Goal: Task Accomplishment & Management: Use online tool/utility

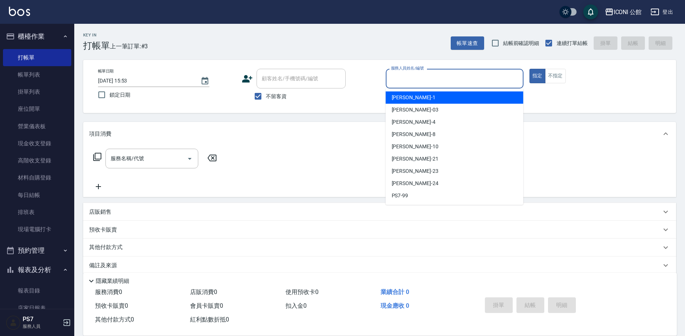
click at [445, 79] on input "服務人員姓名/編號" at bounding box center [454, 78] width 131 height 13
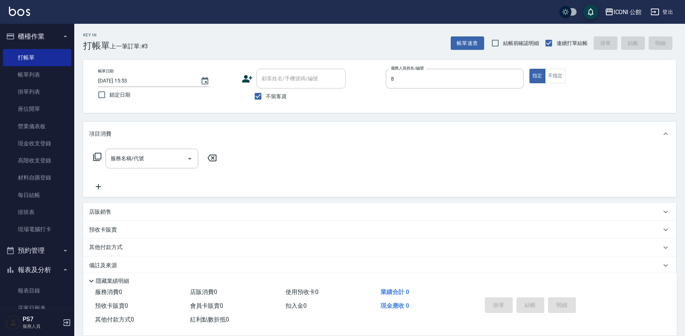
type input "Sandy-8"
type button "true"
click at [148, 163] on input "服務名稱/代號" at bounding box center [146, 158] width 75 height 13
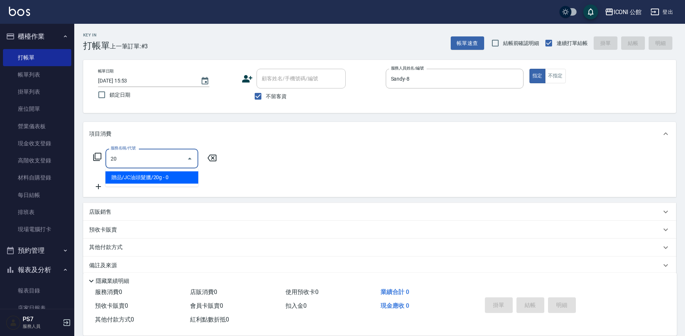
type input "2"
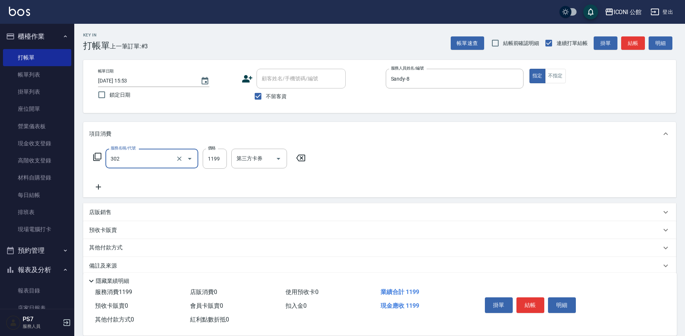
type input "302"
type input "1"
type input "設計燙髮(302)"
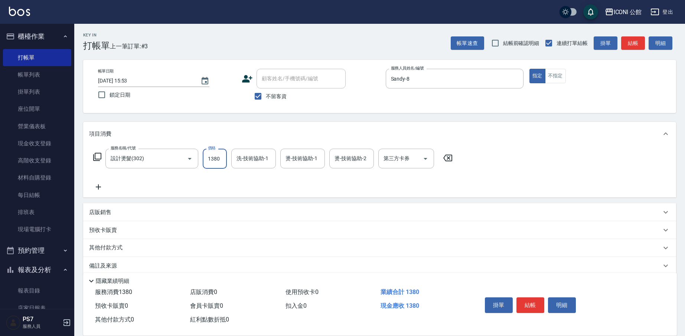
type input "1380"
type input "[PERSON_NAME]-24"
type input "Sandy-8"
type input "[PERSON_NAME]-24"
click at [99, 156] on icon at bounding box center [97, 156] width 9 height 9
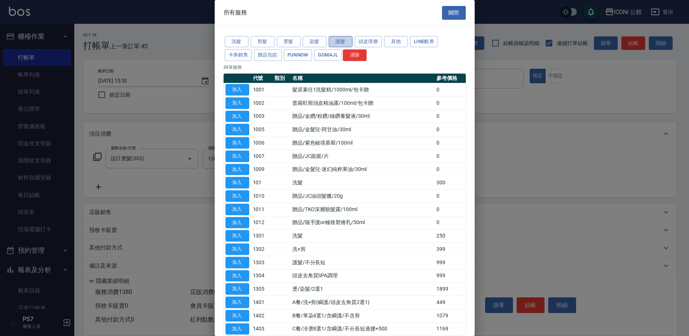
click at [348, 43] on button "護髮" at bounding box center [341, 42] width 24 height 12
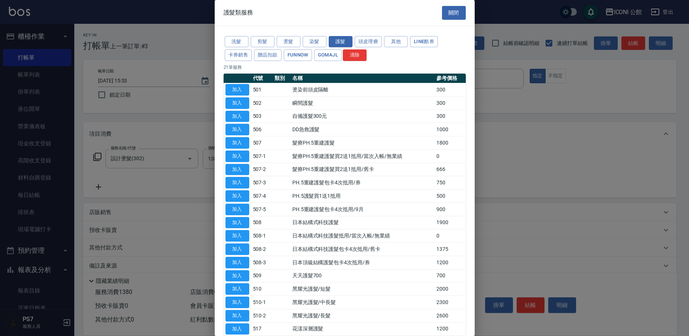
scroll to position [61, 0]
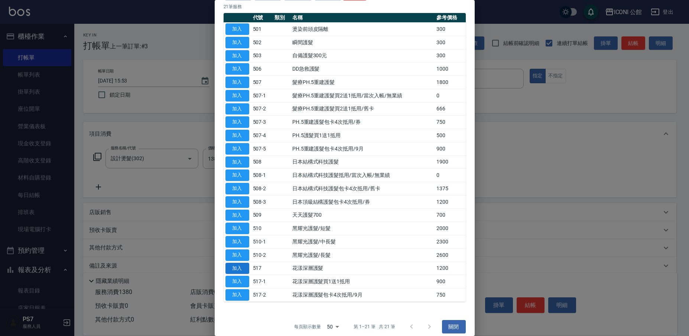
click at [243, 263] on button "加入" at bounding box center [238, 269] width 24 height 12
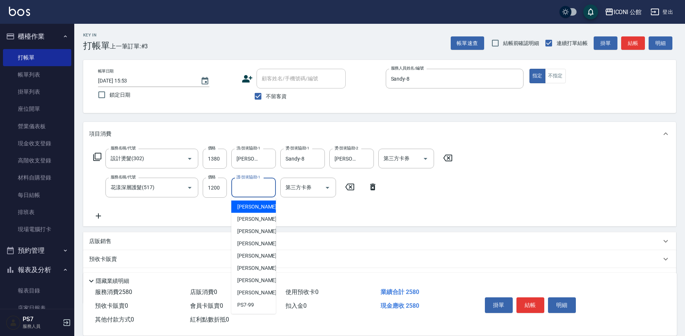
click at [240, 188] on input "護-技術協助-1" at bounding box center [254, 187] width 38 height 13
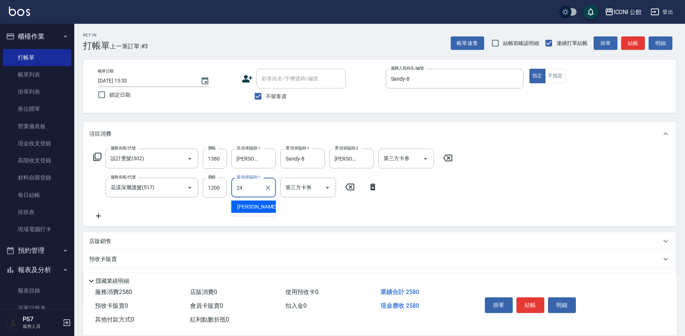
type input "[PERSON_NAME]-24"
click at [540, 299] on button "結帳" at bounding box center [531, 305] width 28 height 16
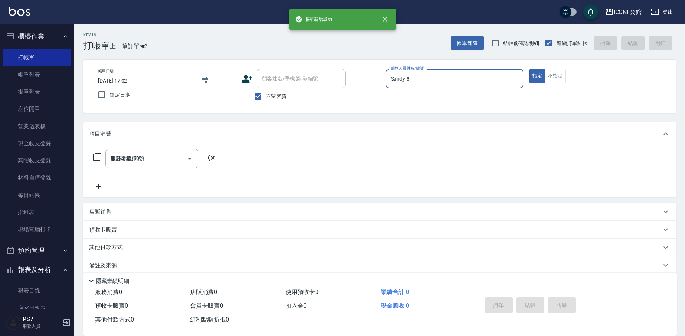
type input "[DATE] 17:02"
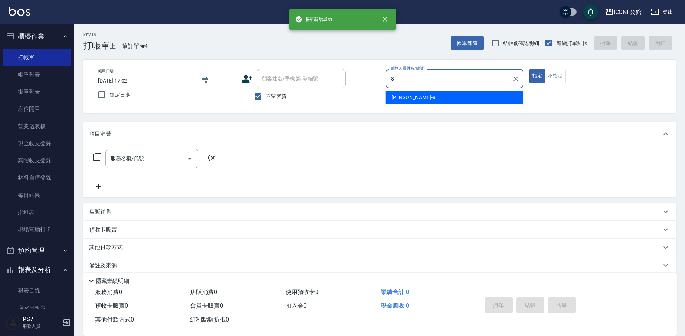
type input "Sandy-8"
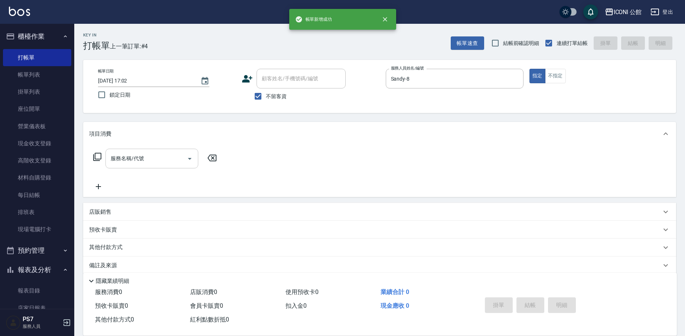
click at [165, 149] on div "服務名稱/代號" at bounding box center [152, 159] width 93 height 20
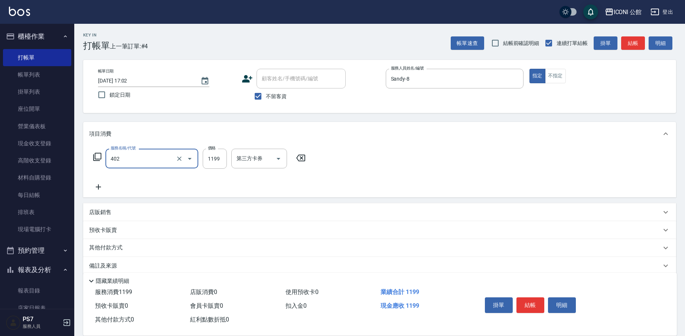
type input "402"
type input "1"
type input "設計染髮(402)"
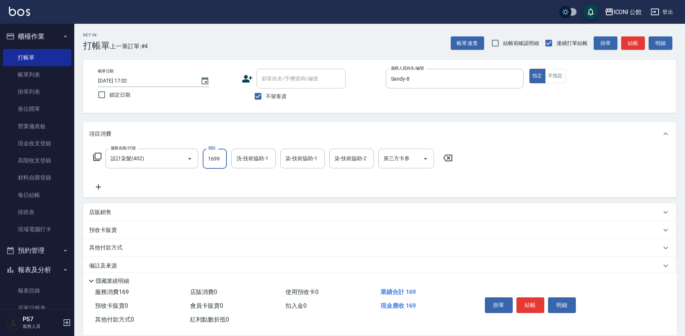
type input "1699"
type input "[PERSON_NAME]-24"
type input "Sandy-8"
type input "[PERSON_NAME]-24"
click at [546, 77] on button "不指定" at bounding box center [555, 76] width 21 height 14
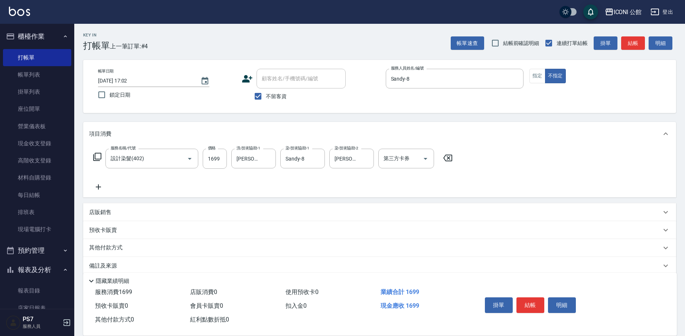
click at [99, 160] on icon at bounding box center [97, 157] width 8 height 8
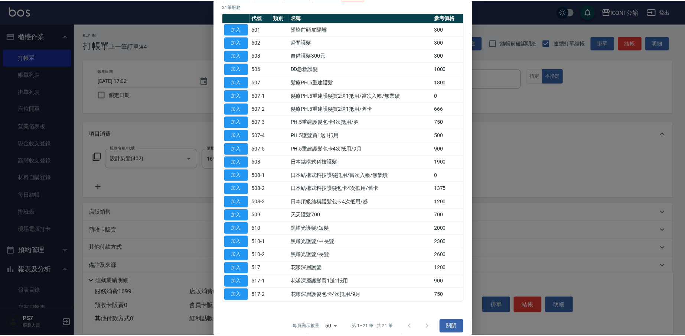
scroll to position [0, 0]
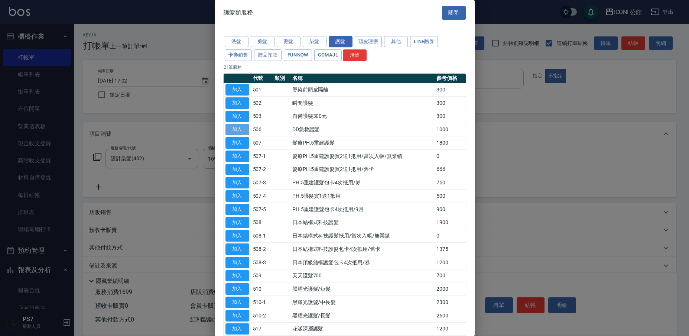
click at [244, 128] on button "加入" at bounding box center [238, 130] width 24 height 12
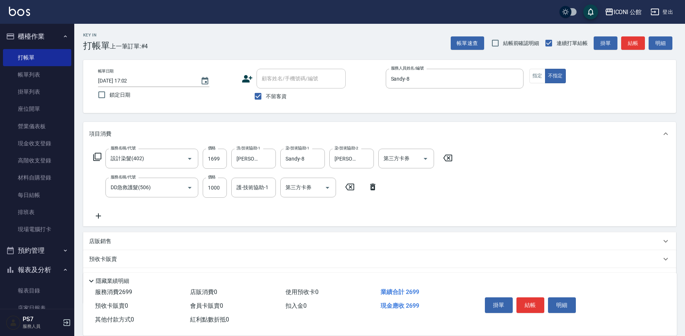
click at [94, 156] on icon at bounding box center [97, 157] width 8 height 8
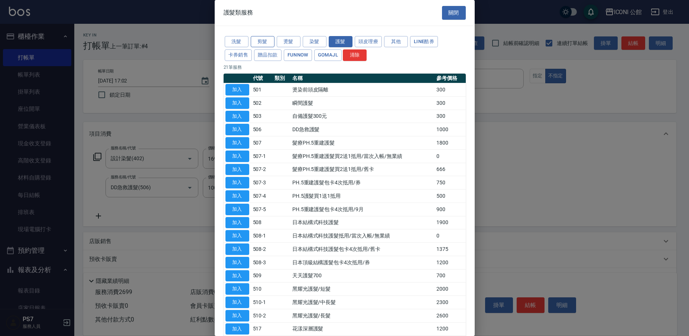
click at [266, 38] on button "剪髮" at bounding box center [263, 42] width 24 height 12
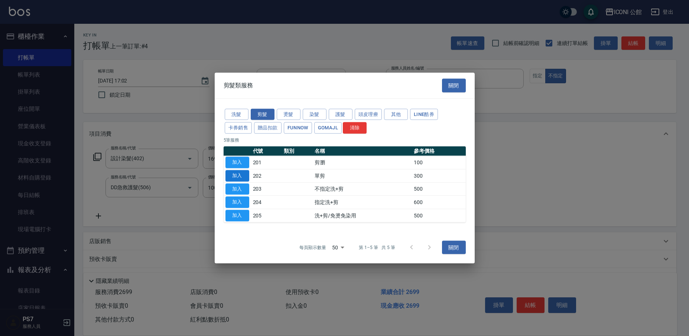
click at [236, 177] on button "加入" at bounding box center [238, 176] width 24 height 12
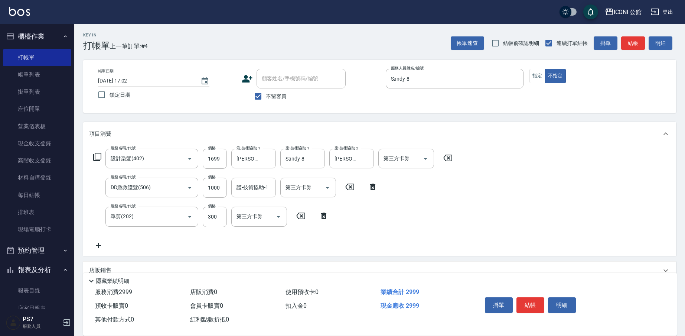
click at [99, 158] on icon at bounding box center [97, 156] width 9 height 9
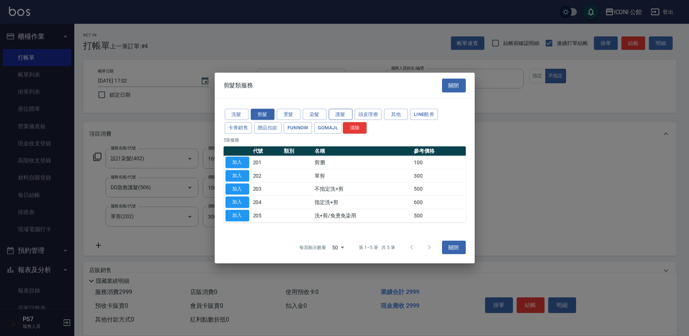
click at [332, 116] on button "護髮" at bounding box center [341, 114] width 24 height 12
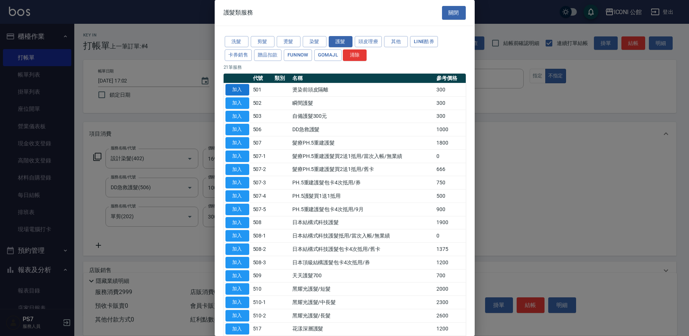
click at [243, 89] on button "加入" at bounding box center [238, 90] width 24 height 12
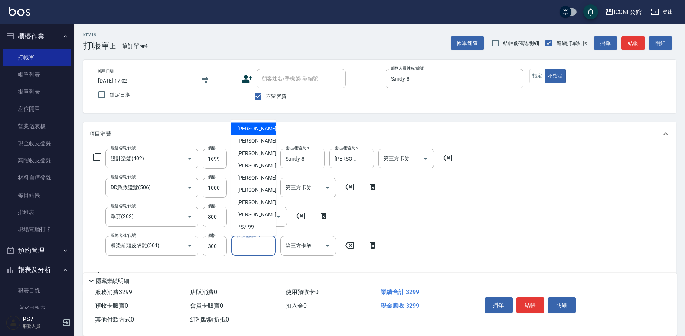
click at [252, 244] on input "護-技術協助-1" at bounding box center [254, 245] width 38 height 13
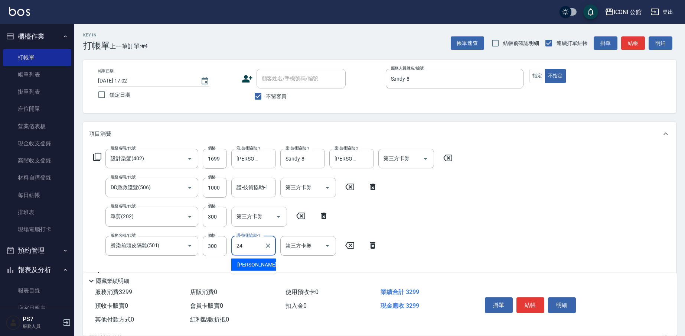
type input "[PERSON_NAME]-24"
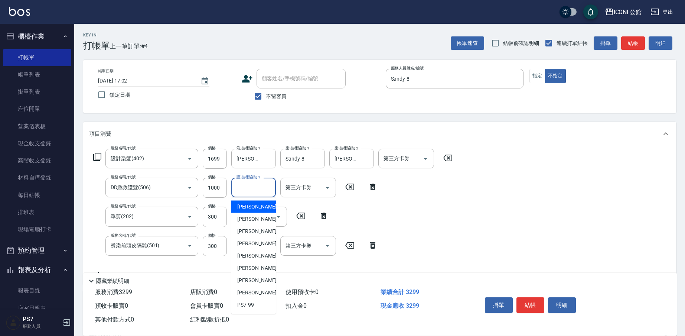
click at [252, 187] on input "護-技術協助-1" at bounding box center [254, 187] width 38 height 13
type input "[PERSON_NAME]-24"
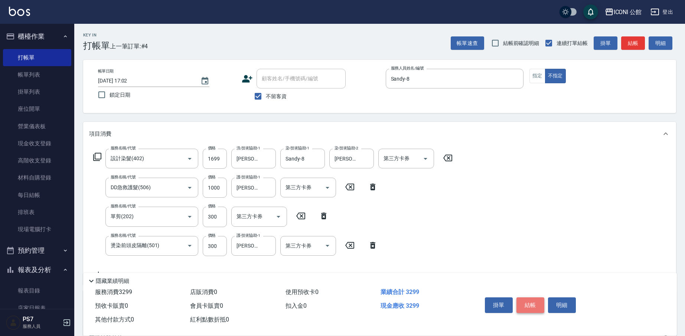
click at [523, 299] on button "結帳" at bounding box center [531, 305] width 28 height 16
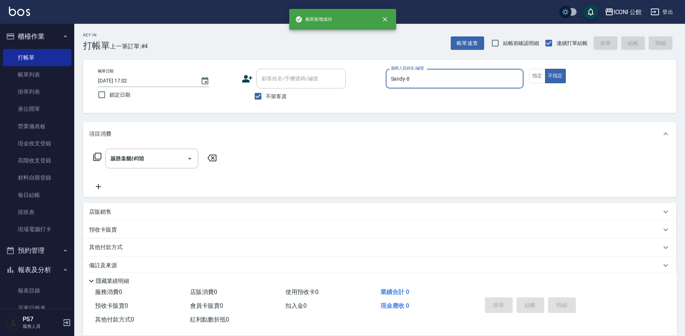
type input "[DATE] 17:03"
type input "Sandy-8"
type button "false"
click at [539, 71] on button "指定" at bounding box center [538, 76] width 16 height 14
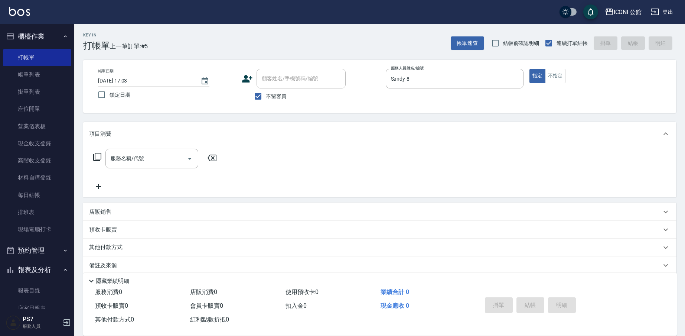
click at [156, 147] on div "服務名稱/代號 服務名稱/代號" at bounding box center [379, 171] width 593 height 51
click at [161, 162] on input "服務名稱/代號" at bounding box center [146, 158] width 75 height 13
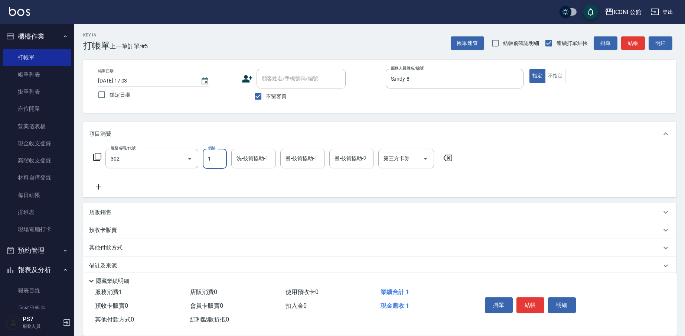
type input "設計燙髮(302)"
click at [179, 159] on icon "Clear" at bounding box center [179, 158] width 7 height 7
type input "1"
type input "設計染髮(402)"
type input "2000"
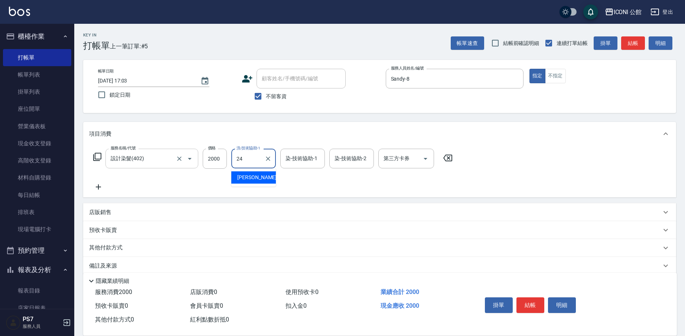
type input "[PERSON_NAME]-24"
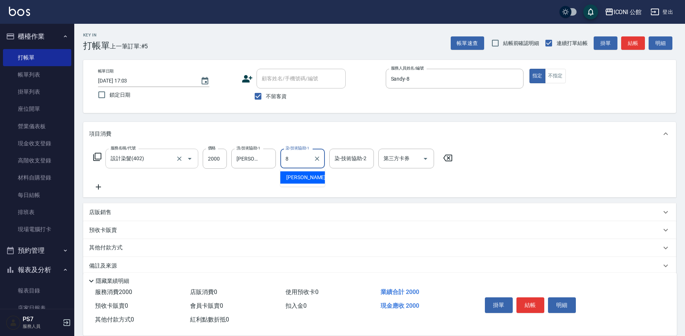
type input "Sandy-8"
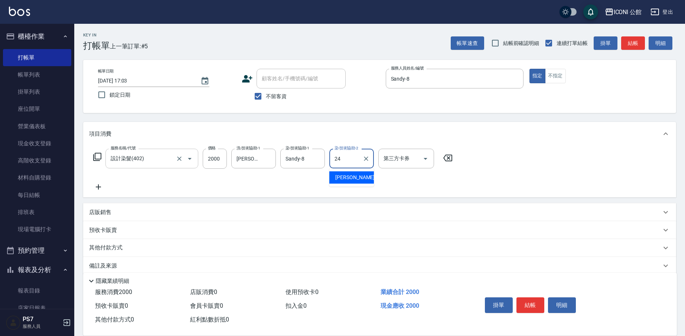
type input "[PERSON_NAME]-24"
click at [100, 155] on icon at bounding box center [97, 156] width 9 height 9
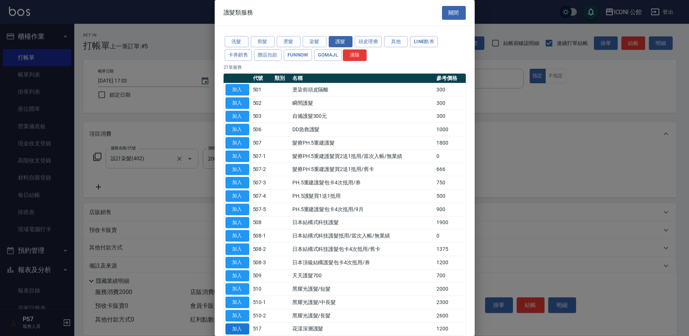
click at [241, 323] on button "加入" at bounding box center [238, 329] width 24 height 12
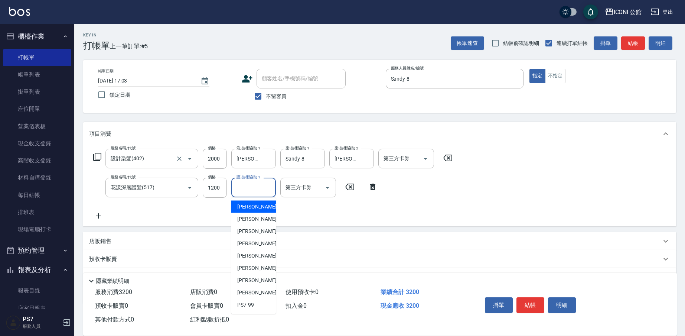
drag, startPoint x: 247, startPoint y: 187, endPoint x: 251, endPoint y: 189, distance: 4.7
click at [247, 188] on input "護-技術協助-1" at bounding box center [254, 187] width 38 height 13
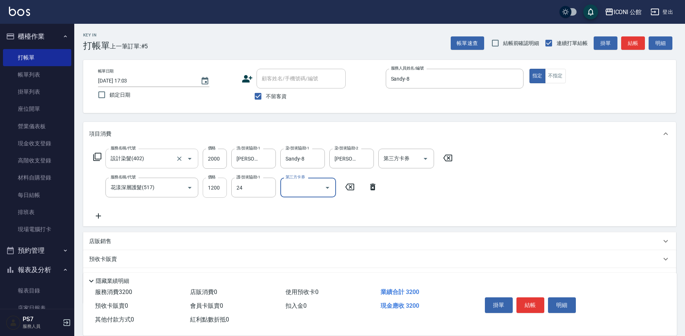
type input "[PERSON_NAME]-24"
click at [97, 153] on icon at bounding box center [97, 157] width 8 height 8
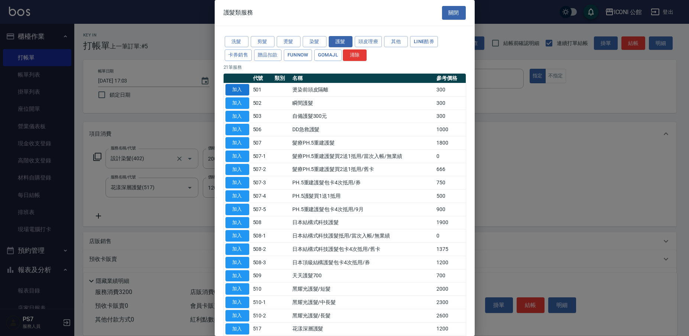
click at [228, 91] on button "加入" at bounding box center [238, 90] width 24 height 12
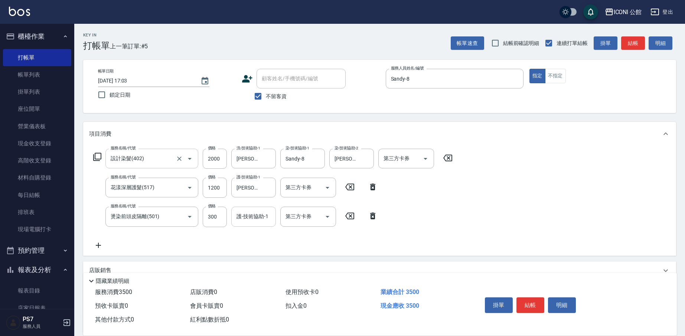
click at [244, 215] on input "護-技術協助-1" at bounding box center [254, 216] width 38 height 13
type input "[PERSON_NAME]-24"
click at [533, 301] on button "結帳" at bounding box center [531, 305] width 28 height 16
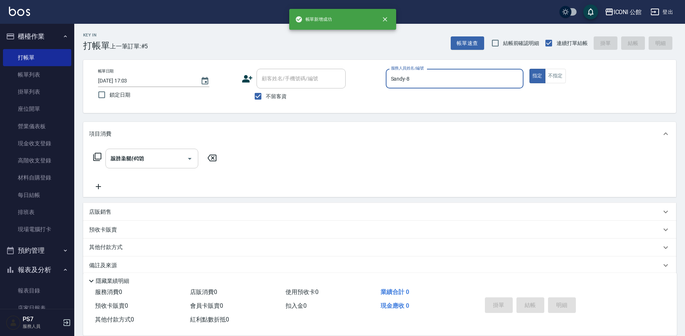
type input "[DATE] 17:04"
click at [34, 75] on link "帳單列表" at bounding box center [37, 74] width 68 height 17
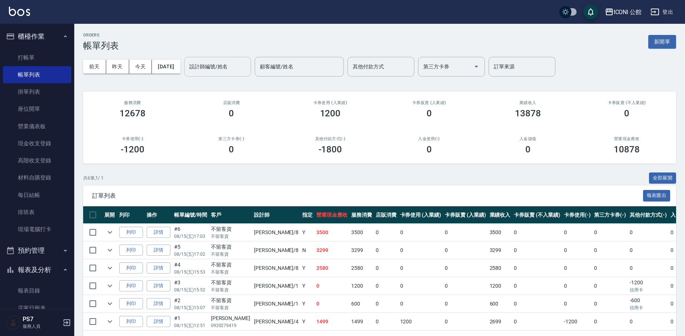
click at [200, 63] on div "設計師編號/姓名" at bounding box center [217, 67] width 67 height 20
type input "Sandy-8"
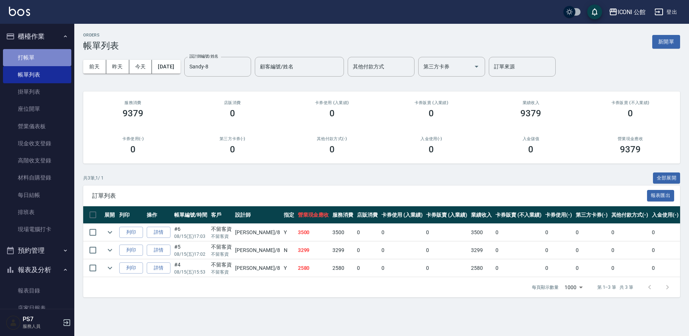
click at [43, 65] on link "打帳單" at bounding box center [37, 57] width 68 height 17
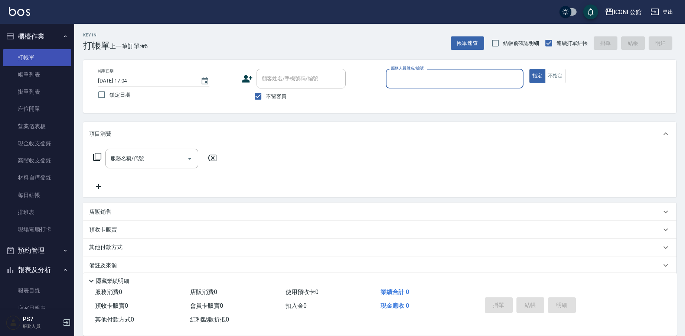
click at [502, 84] on input "服務人員姓名/編號" at bounding box center [454, 78] width 131 height 13
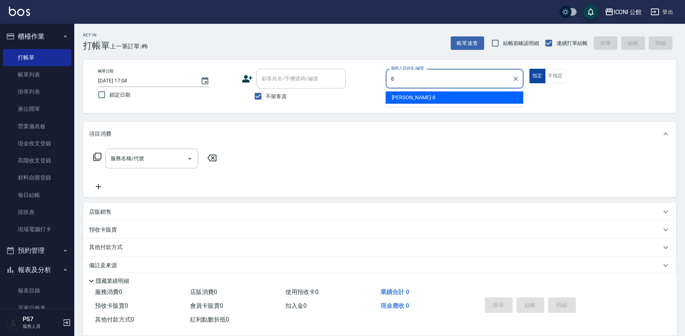
type input "Sandy-8"
type button "true"
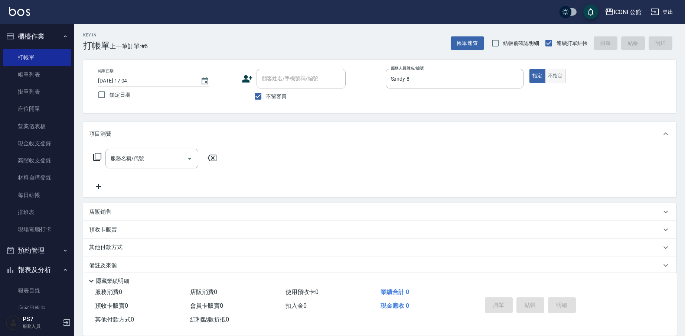
click at [561, 79] on button "不指定" at bounding box center [555, 76] width 21 height 14
click at [542, 74] on button "指定" at bounding box center [538, 76] width 16 height 14
click at [155, 155] on input "服務名稱/代號" at bounding box center [146, 158] width 75 height 13
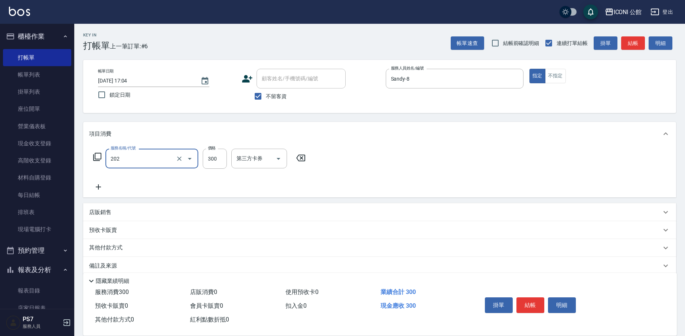
type input "單剪(202)"
click at [534, 300] on button "結帳" at bounding box center [531, 305] width 28 height 16
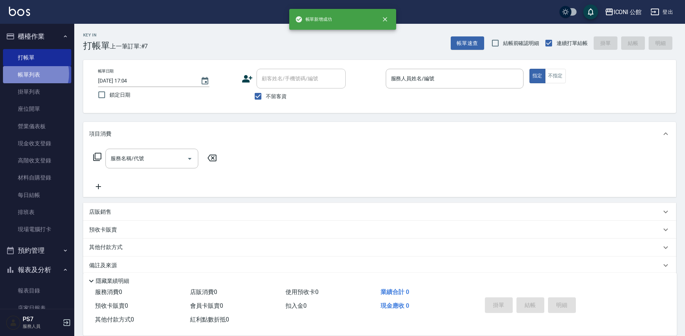
click at [32, 74] on link "帳單列表" at bounding box center [37, 74] width 68 height 17
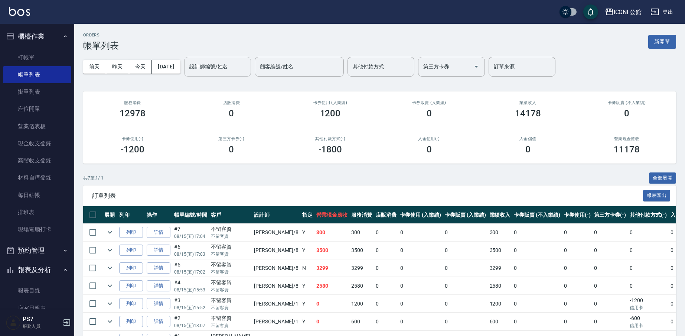
click at [220, 65] on input "設計師編號/姓名" at bounding box center [218, 66] width 60 height 13
type input "Sandy-8"
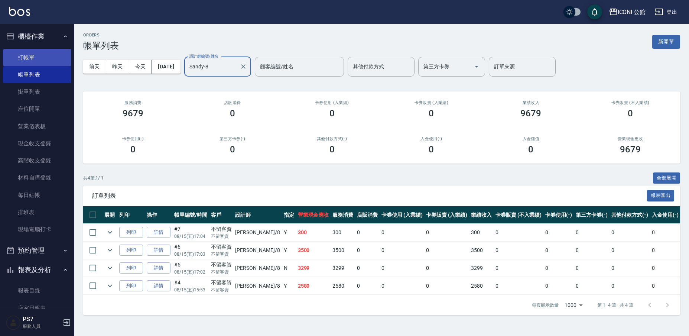
click at [30, 57] on link "打帳單" at bounding box center [37, 57] width 68 height 17
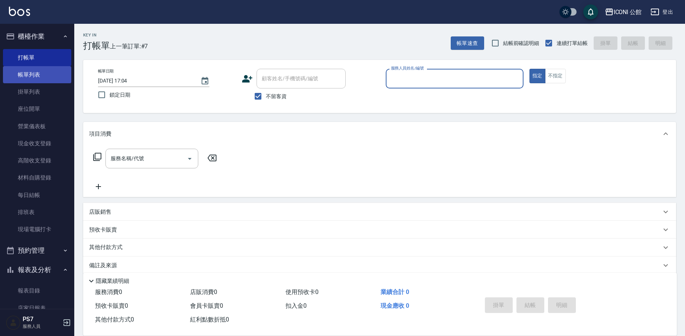
click at [19, 76] on link "帳單列表" at bounding box center [37, 74] width 68 height 17
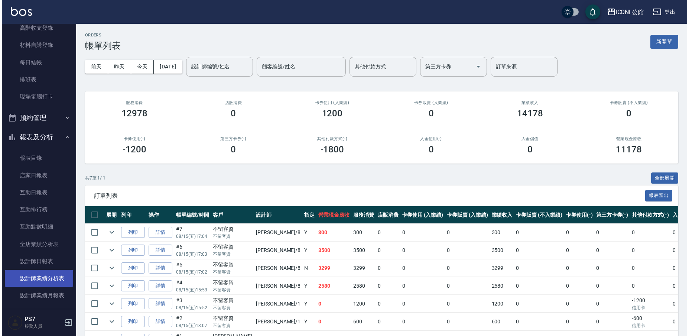
scroll to position [187, 0]
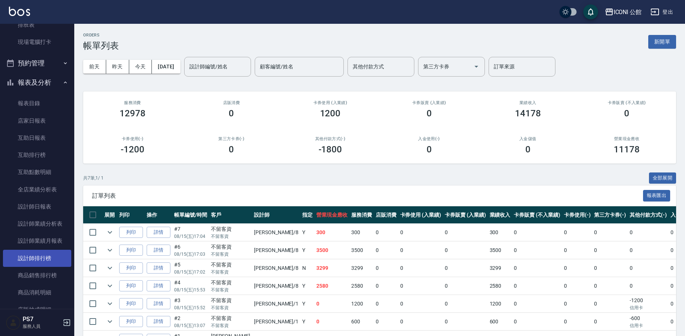
click at [56, 254] on link "設計師排行榜" at bounding box center [37, 258] width 68 height 17
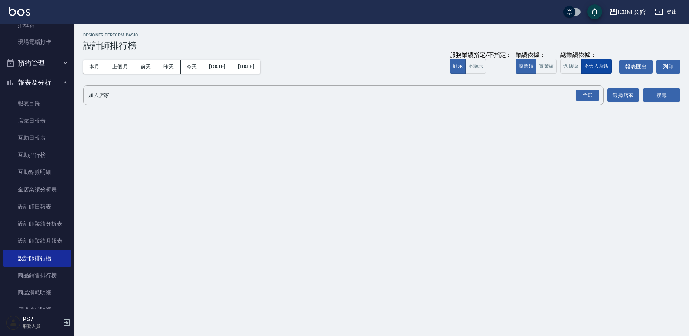
click at [581, 69] on button "不含入店販" at bounding box center [596, 66] width 31 height 14
click at [577, 62] on button "含店販" at bounding box center [571, 66] width 21 height 14
click at [595, 98] on div "全選" at bounding box center [588, 96] width 24 height 12
click at [644, 99] on button "搜尋" at bounding box center [661, 96] width 37 height 14
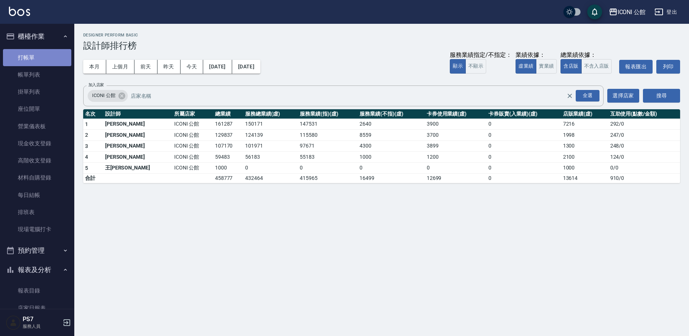
click at [41, 54] on link "打帳單" at bounding box center [37, 57] width 68 height 17
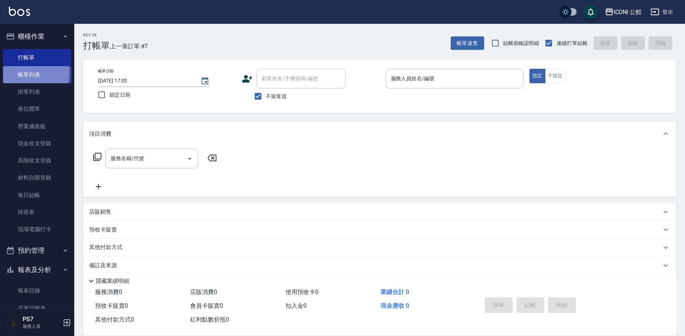
click at [26, 72] on link "帳單列表" at bounding box center [37, 74] width 68 height 17
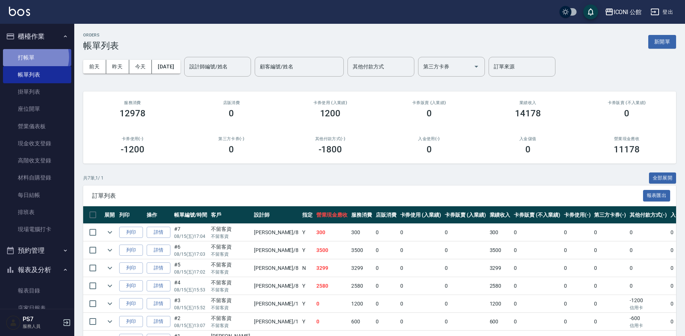
click at [34, 56] on link "打帳單" at bounding box center [37, 57] width 68 height 17
